Goal: Information Seeking & Learning: Learn about a topic

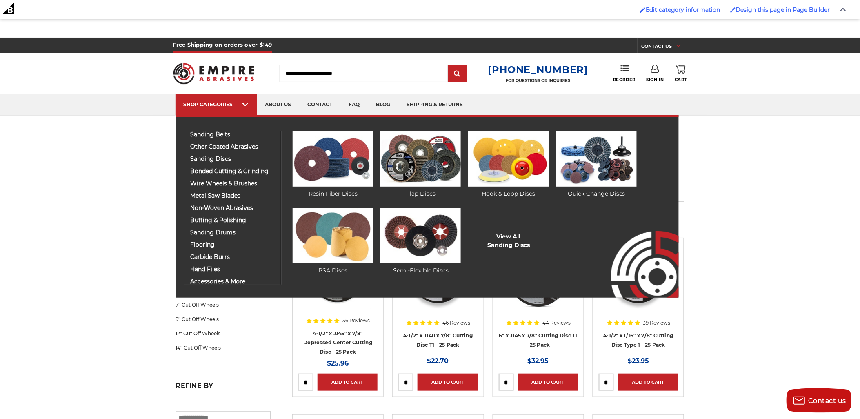
click at [426, 150] on img at bounding box center [420, 158] width 80 height 55
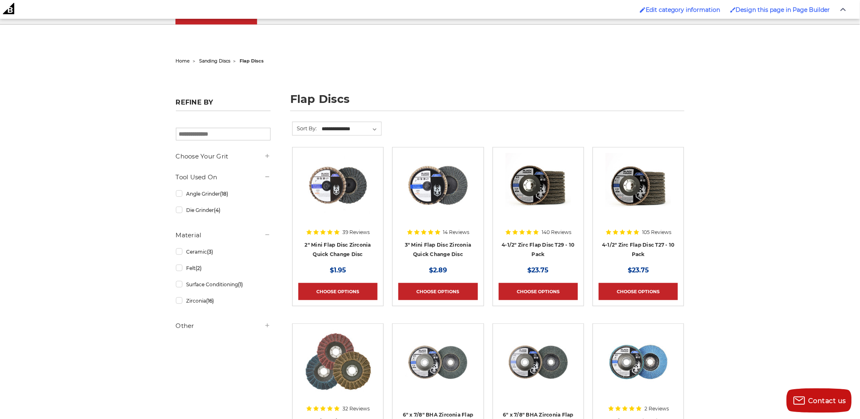
click at [645, 192] on img at bounding box center [637, 185] width 65 height 65
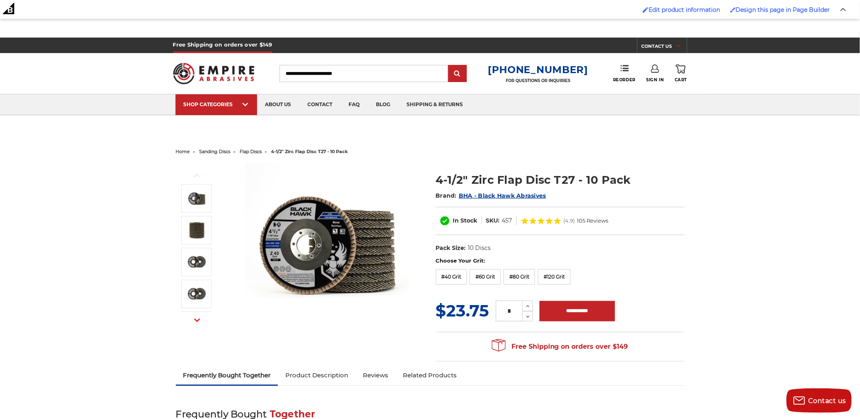
click at [208, 315] on div "Previous Next" at bounding box center [201, 244] width 50 height 163
click at [200, 318] on icon "button" at bounding box center [197, 320] width 6 height 6
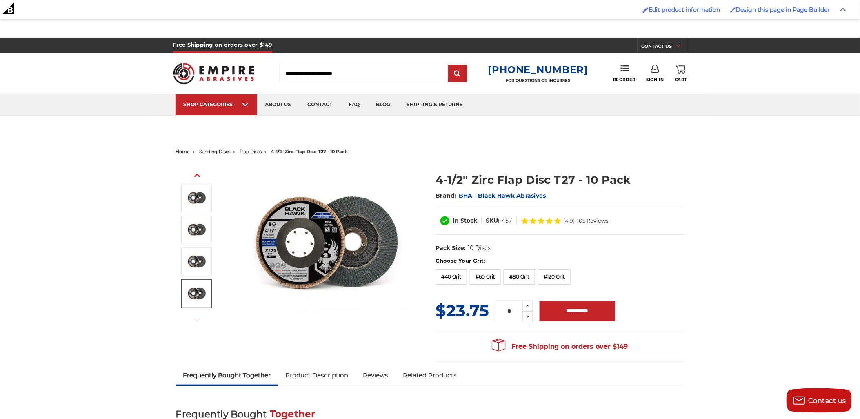
click at [199, 299] on img at bounding box center [196, 293] width 20 height 20
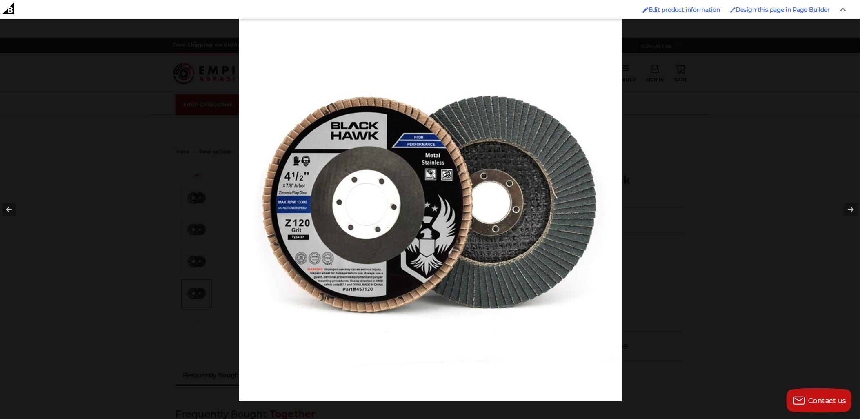
click at [700, 109] on div at bounding box center [669, 227] width 860 height 419
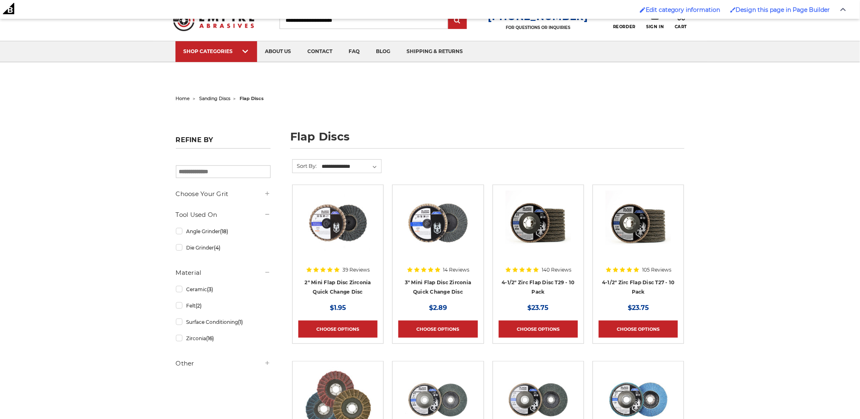
scroll to position [91, 0]
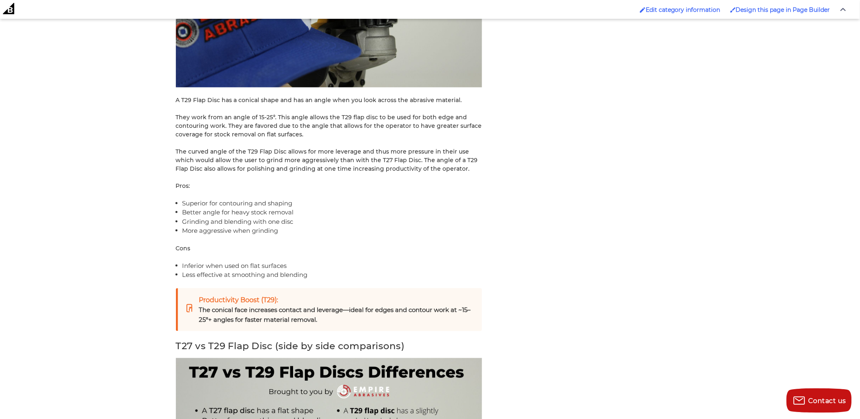
scroll to position [1496, 0]
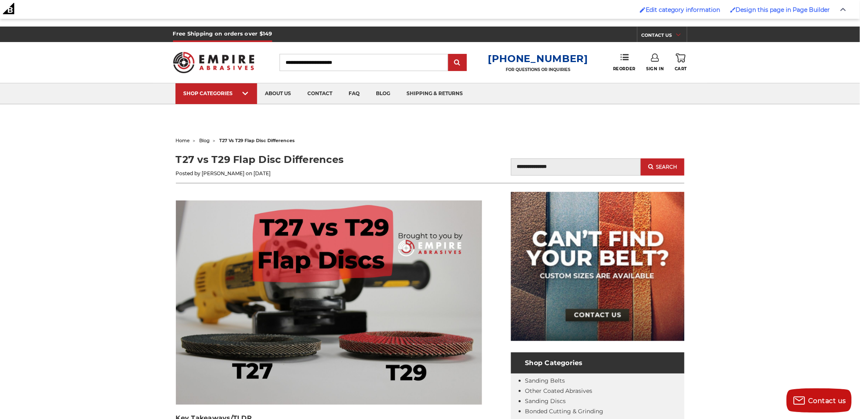
scroll to position [0, 0]
